Goal: Task Accomplishment & Management: Use online tool/utility

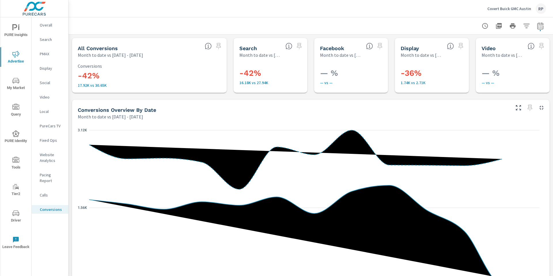
scroll to position [320, 0]
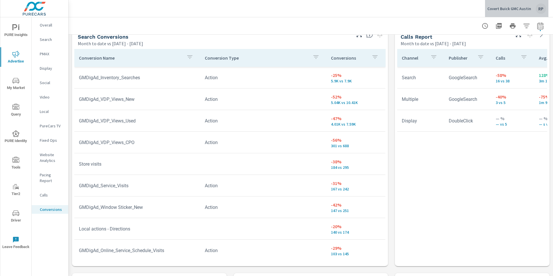
click at [540, 9] on div "RP" at bounding box center [541, 8] width 10 height 10
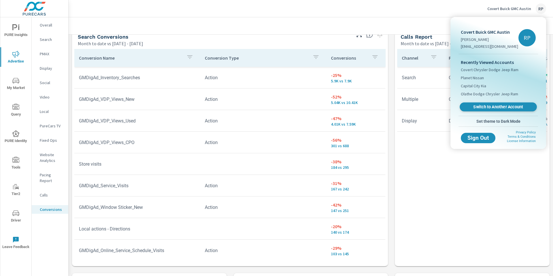
click at [499, 108] on span "Switch to Another Account" at bounding box center [498, 106] width 71 height 5
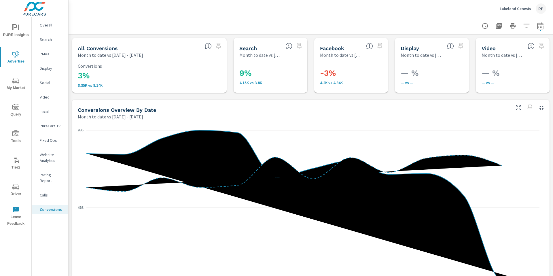
click at [539, 31] on div at bounding box center [512, 26] width 67 height 12
click at [529, 25] on div at bounding box center [512, 26] width 67 height 12
click at [535, 27] on button "button" at bounding box center [541, 26] width 12 height 12
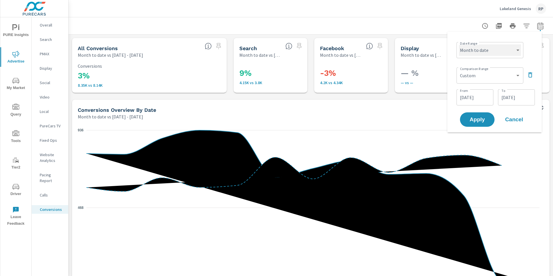
click at [496, 50] on select "Custom Yesterday Last week Last 7 days Last 14 days Last 30 days Last 45 days L…" at bounding box center [490, 50] width 62 height 12
select select "Last 30 days"
click at [459, 44] on select "Custom Yesterday Last week Last 7 days Last 14 days Last 30 days Last 45 days L…" at bounding box center [490, 50] width 62 height 12
click at [490, 71] on select "Custom Previous period Previous month Previous year" at bounding box center [490, 76] width 62 height 12
select select "Previous period"
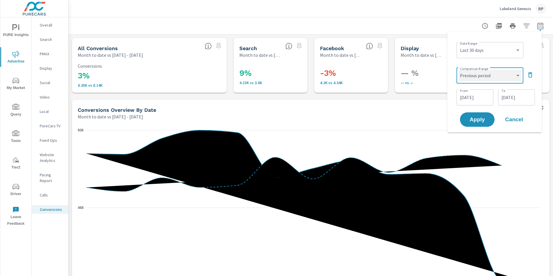
click at [461, 70] on select "Custom Previous period Previous month Previous year" at bounding box center [490, 76] width 62 height 12
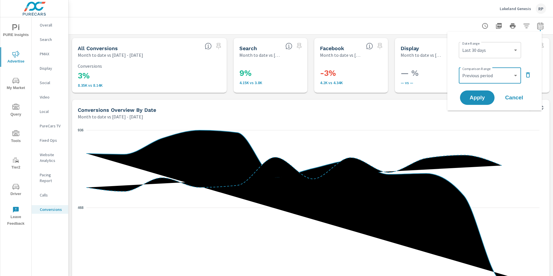
click at [479, 120] on div "Month to date vs Sep 01, 2025 - Sep 12, 2025" at bounding box center [294, 116] width 432 height 7
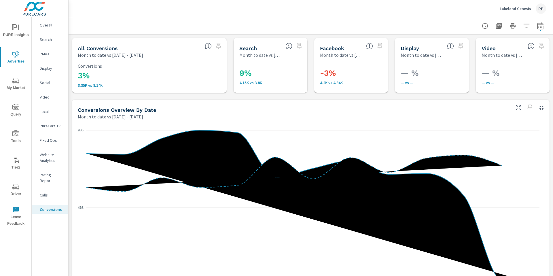
click at [476, 100] on div "Conversions Overview By Date Month to date vs Sep 01, 2025 - Sep 12, 2025" at bounding box center [292, 110] width 440 height 20
click at [537, 28] on icon "button" at bounding box center [540, 25] width 7 height 7
select select "Month to date"
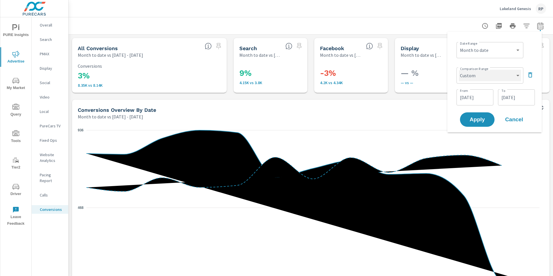
click at [488, 80] on select "Custom Previous period Previous month Previous year" at bounding box center [490, 76] width 62 height 12
select select "Previous period"
click at [461, 70] on select "Custom Previous period Previous month Previous year" at bounding box center [490, 76] width 62 height 12
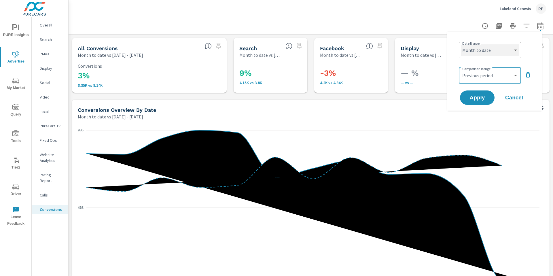
click at [493, 48] on select "Custom Yesterday Last week Last 7 days Last 14 days Last 30 days Last 45 days L…" at bounding box center [490, 50] width 58 height 12
select select "Last 30 days"
click at [461, 44] on select "Custom Yesterday Last week Last 7 days Last 14 days Last 30 days Last 45 days L…" at bounding box center [490, 50] width 58 height 12
click at [483, 99] on span "Apply" at bounding box center [478, 97] width 24 height 5
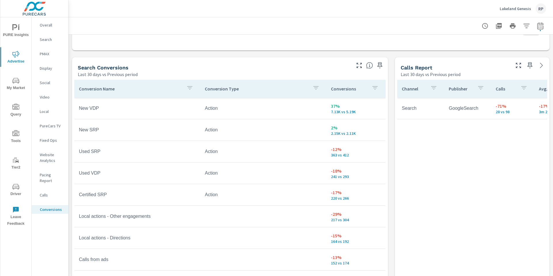
scroll to position [289, 0]
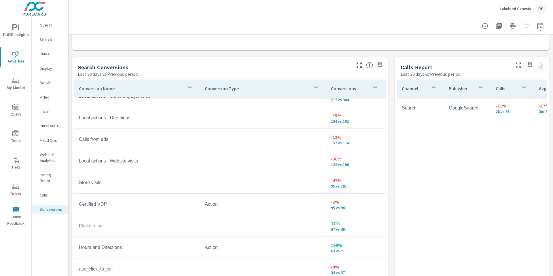
scroll to position [124, 0]
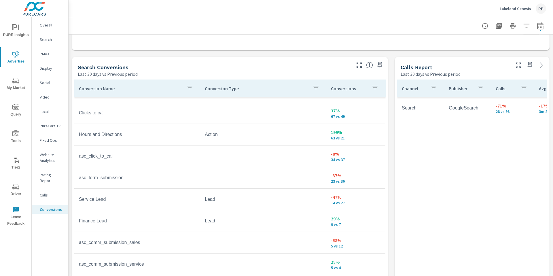
scroll to position [280, 0]
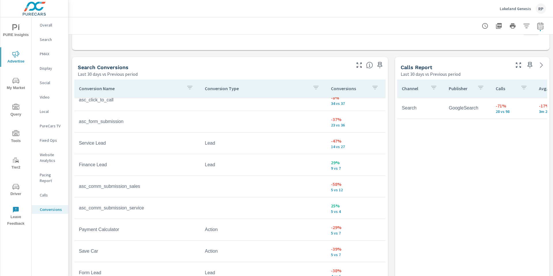
scroll to position [290, 0]
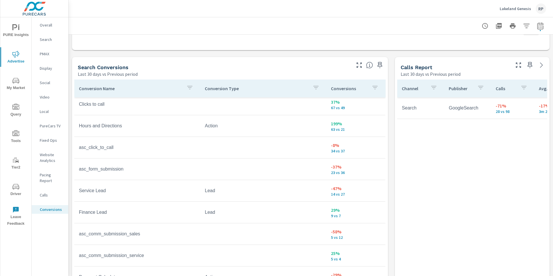
scroll to position [86, 0]
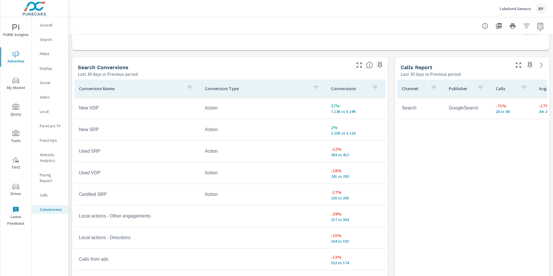
click at [49, 82] on p "Social" at bounding box center [52, 83] width 24 height 6
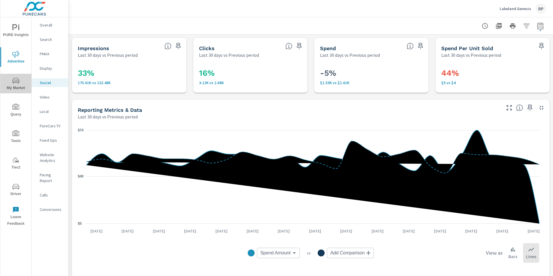
click at [19, 83] on icon "nav menu" at bounding box center [15, 80] width 7 height 7
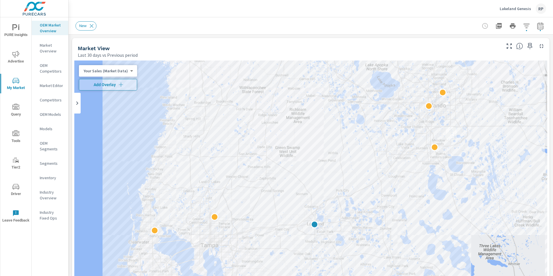
click at [52, 180] on p "Inventory" at bounding box center [52, 178] width 24 height 6
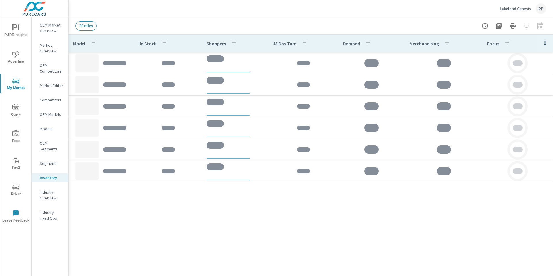
click at [541, 41] on button "button" at bounding box center [545, 43] width 12 height 12
click at [541, 41] on div at bounding box center [276, 138] width 553 height 276
click at [541, 41] on button "button" at bounding box center [545, 43] width 12 height 12
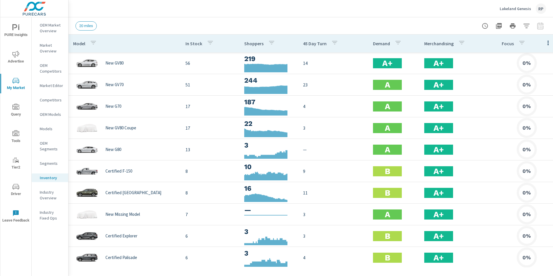
click at [548, 43] on icon "button" at bounding box center [548, 42] width 7 height 7
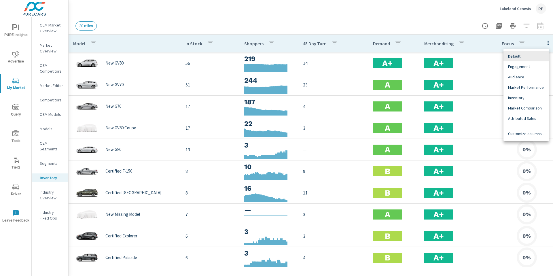
click at [525, 128] on nav "Customize columns..." at bounding box center [527, 133] width 46 height 15
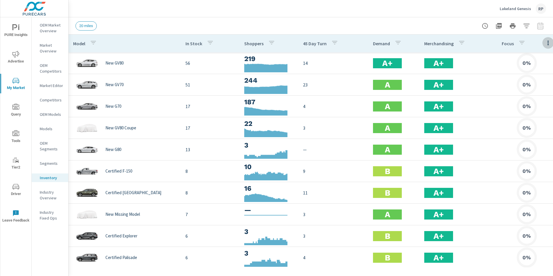
click at [543, 41] on button "button" at bounding box center [548, 43] width 12 height 12
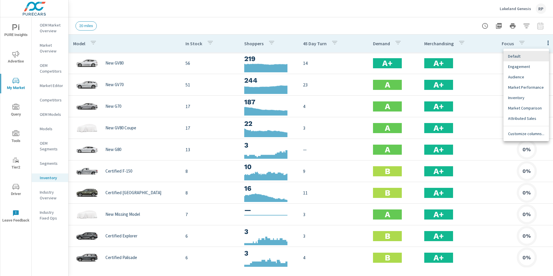
click at [527, 135] on span "Customize columns..." at bounding box center [526, 134] width 36 height 6
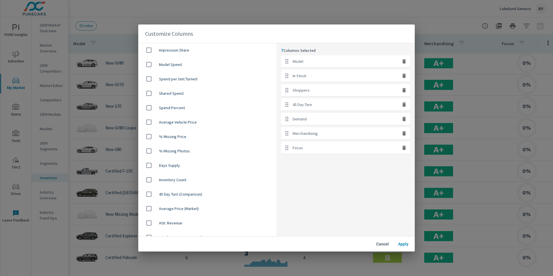
scroll to position [317, 0]
click at [150, 209] on input "checkbox" at bounding box center [149, 208] width 12 height 12
checkbox input "true"
click at [403, 241] on button "Apply" at bounding box center [403, 244] width 18 height 10
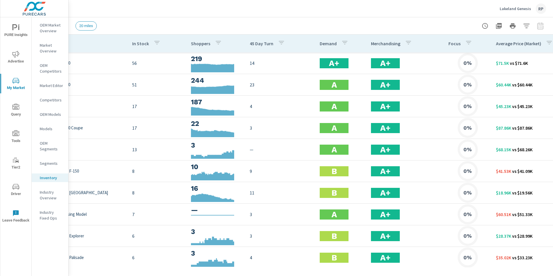
scroll to position [0, 54]
click at [524, 26] on icon "button" at bounding box center [526, 25] width 7 height 7
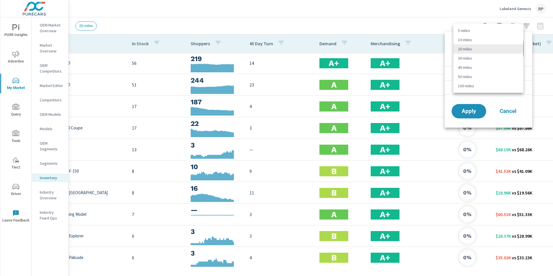
click at [506, 46] on body "PURE Insights Advertise My Market Query Tools Tier2 Driver Leave Feedback OEM M…" at bounding box center [276, 141] width 553 height 282
drag, startPoint x: 502, startPoint y: 74, endPoint x: 491, endPoint y: 81, distance: 12.6
click at [502, 74] on li "50 miles" at bounding box center [488, 76] width 70 height 9
type Distance "50"
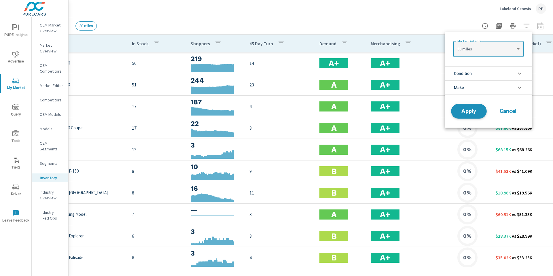
click at [470, 109] on span "Apply" at bounding box center [469, 111] width 24 height 5
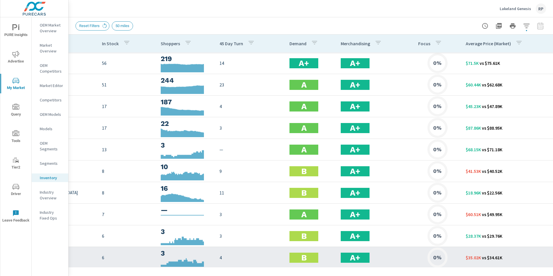
scroll to position [0, 78]
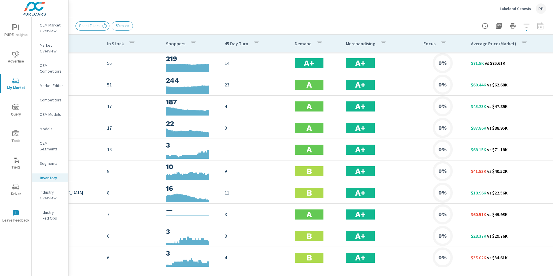
click at [432, 267] on div "Model In Stock Shoppers 45 Day Turn Demand Merchandising Focus Average Price (M…" at bounding box center [311, 155] width 485 height 241
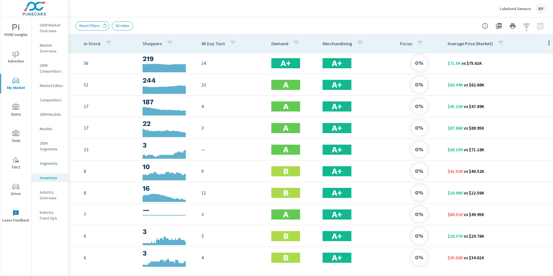
scroll to position [0, 110]
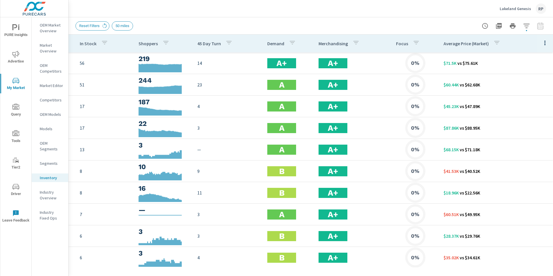
click at [542, 45] on icon "button" at bounding box center [545, 42] width 7 height 7
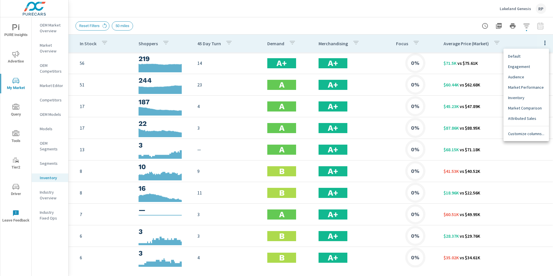
click at [448, 23] on div at bounding box center [276, 138] width 553 height 276
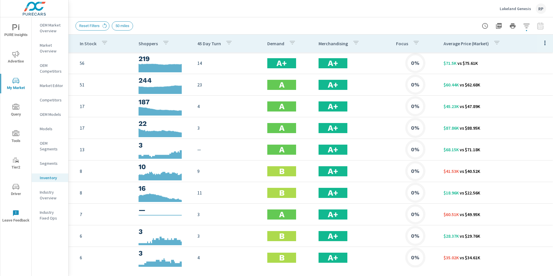
scroll to position [0, 105]
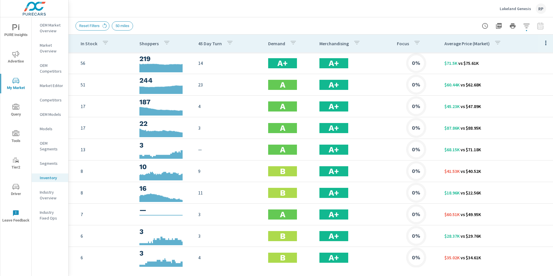
click at [543, 46] on icon "button" at bounding box center [545, 42] width 7 height 7
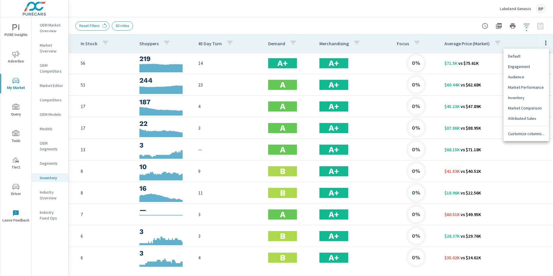
click at [524, 133] on span "Customize columns..." at bounding box center [526, 134] width 36 height 6
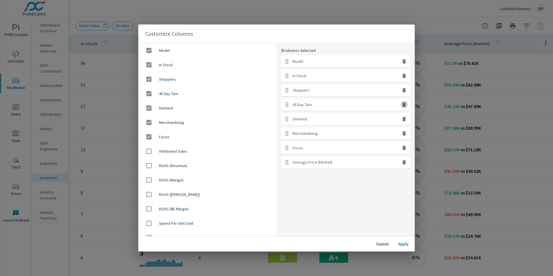
click at [404, 107] on icon "button" at bounding box center [404, 105] width 6 height 6
checkbox input "false"
click at [403, 118] on icon "button" at bounding box center [403, 119] width 3 height 4
checkbox input "false"
click at [404, 117] on icon "button" at bounding box center [403, 119] width 3 height 4
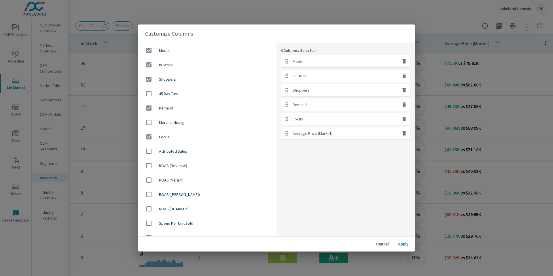
checkbox input "false"
click at [405, 245] on span "Apply" at bounding box center [403, 243] width 14 height 5
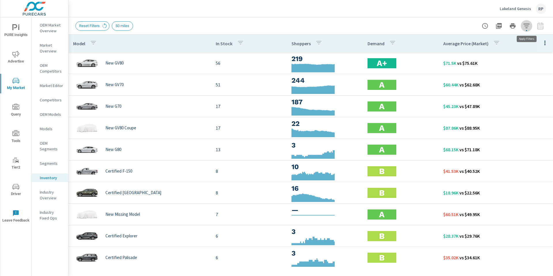
click at [525, 26] on icon "button" at bounding box center [526, 26] width 6 height 4
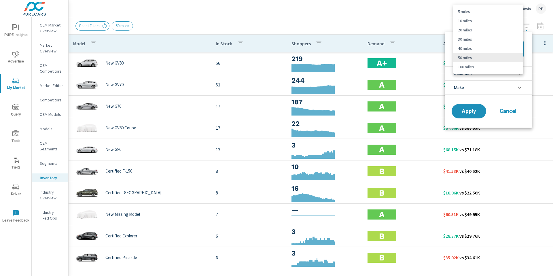
click at [506, 47] on body "PURE Insights Advertise My Market Query Tools Tier2 Driver Leave Feedback OEM M…" at bounding box center [276, 141] width 553 height 282
click at [428, 31] on div at bounding box center [276, 138] width 553 height 276
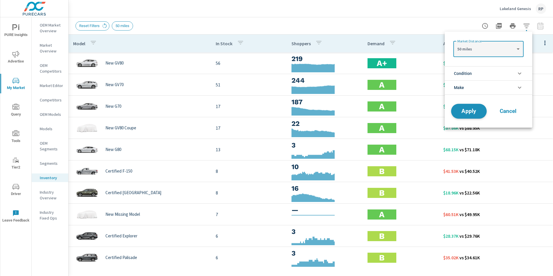
click at [466, 111] on span "Apply" at bounding box center [469, 111] width 24 height 5
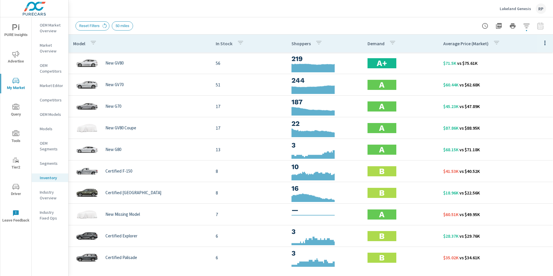
click at [19, 177] on div "PURE Insights Advertise My Market Query Tools Tier2 Driver Leave Feedback" at bounding box center [15, 123] width 31 height 212
click at [21, 192] on span "Driver" at bounding box center [16, 190] width 28 height 14
